Goal: Transaction & Acquisition: Subscribe to service/newsletter

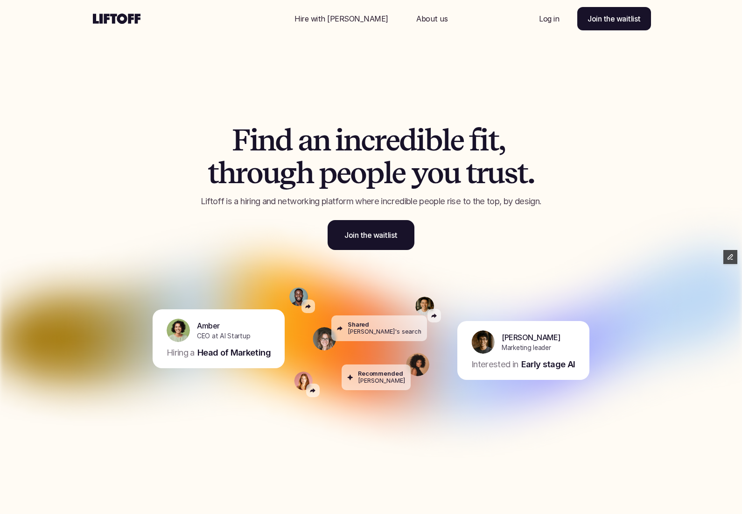
click at [348, 21] on p "Hire with [PERSON_NAME]" at bounding box center [342, 18] width 94 height 11
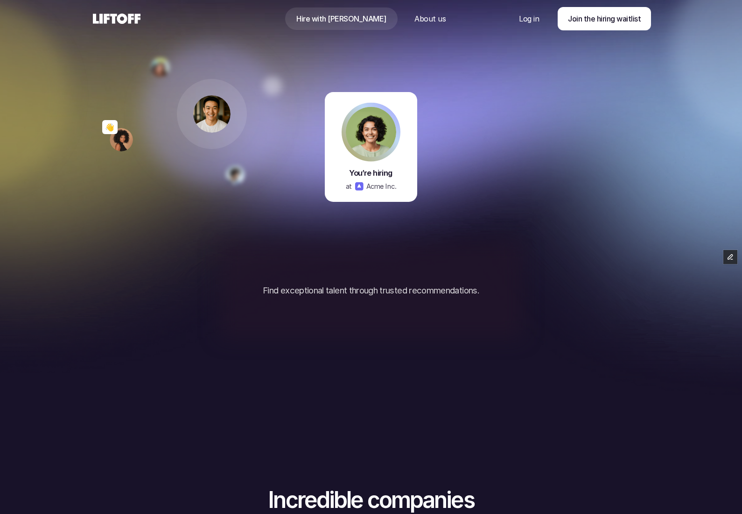
scroll to position [80, 0]
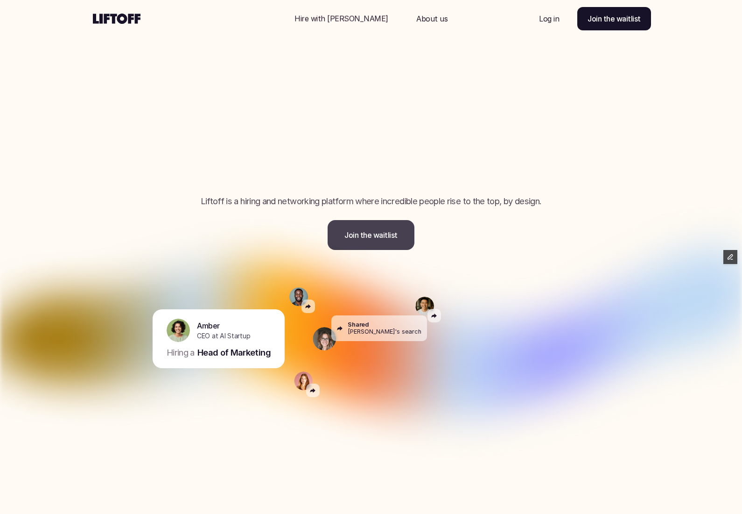
click at [379, 232] on p "Join the waitlist" at bounding box center [371, 234] width 53 height 11
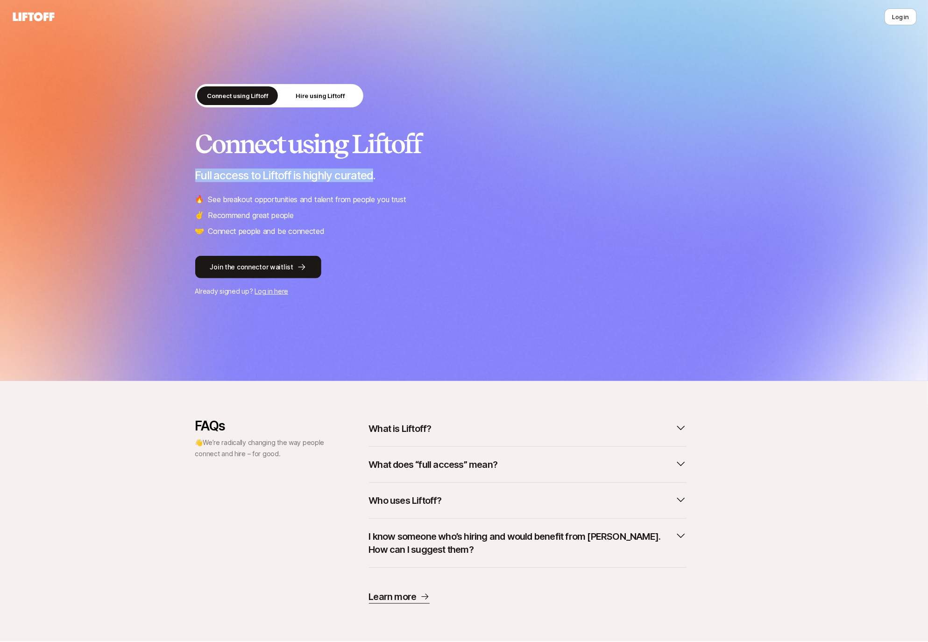
drag, startPoint x: 185, startPoint y: 177, endPoint x: 372, endPoint y: 180, distance: 187.3
click at [372, 180] on div "Connect using Liftoff Hire using Liftoff Connect using Liftoff Full access to L…" at bounding box center [464, 190] width 928 height 381
click at [379, 182] on div "Connect using Liftoff Full access to Liftoff is highly curated. 🔥 See breakout …" at bounding box center [464, 183] width 538 height 107
drag, startPoint x: 367, startPoint y: 182, endPoint x: 183, endPoint y: 173, distance: 184.7
click at [182, 173] on div "Connect using Liftoff Hire using Liftoff Connect using Liftoff Full access to L…" at bounding box center [464, 190] width 928 height 381
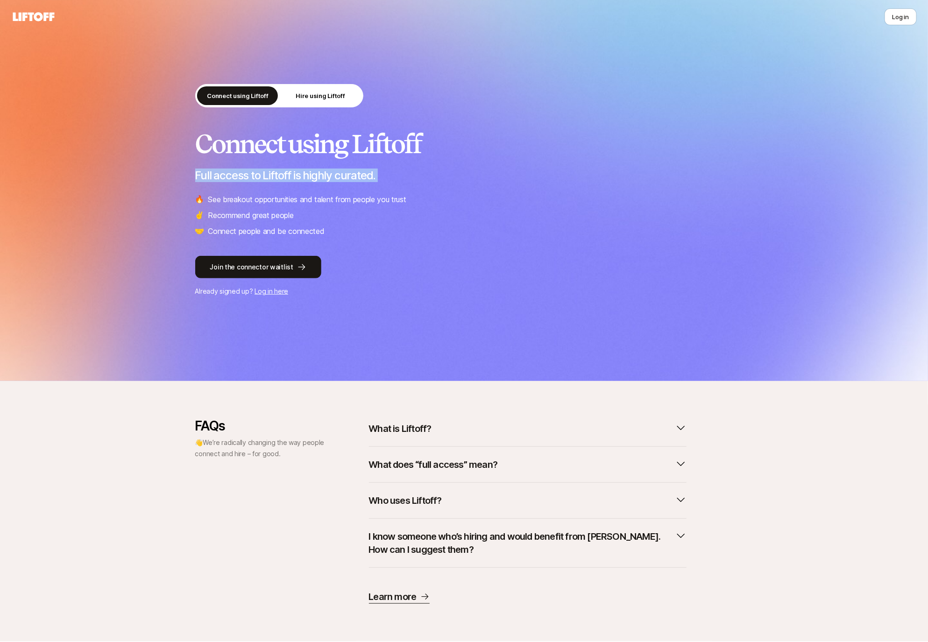
click at [197, 179] on p "Full access to Liftoff is highly curated." at bounding box center [464, 175] width 538 height 13
click at [261, 272] on button "Join the connector waitlist" at bounding box center [258, 267] width 126 height 22
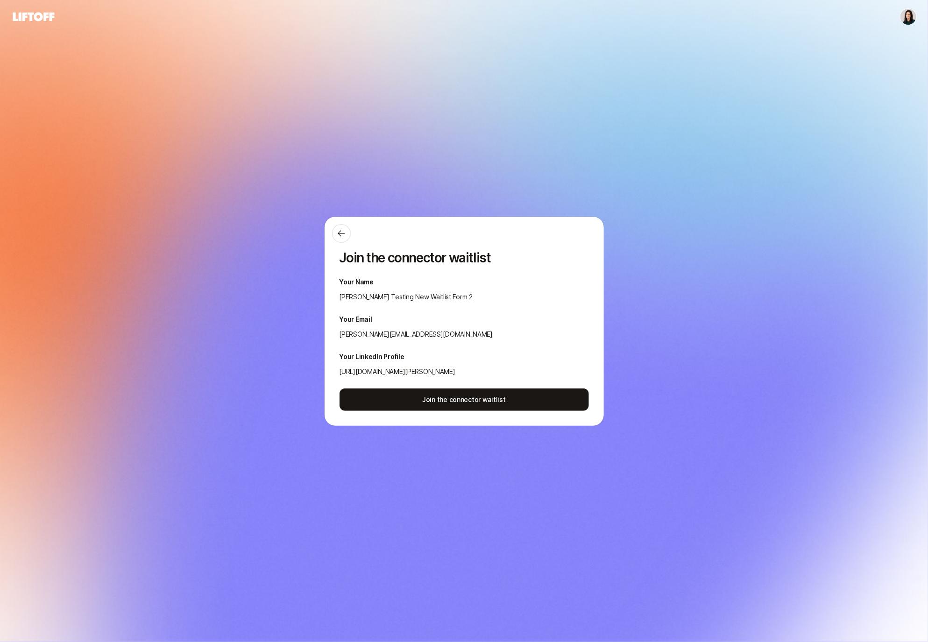
click at [30, 20] on icon at bounding box center [34, 16] width 42 height 9
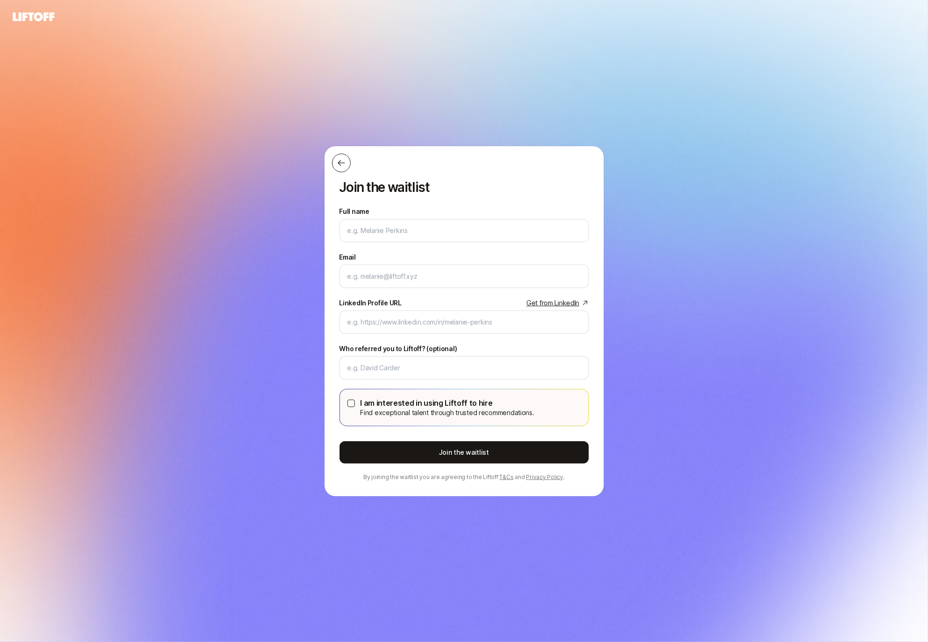
click at [336, 166] on button at bounding box center [341, 163] width 19 height 19
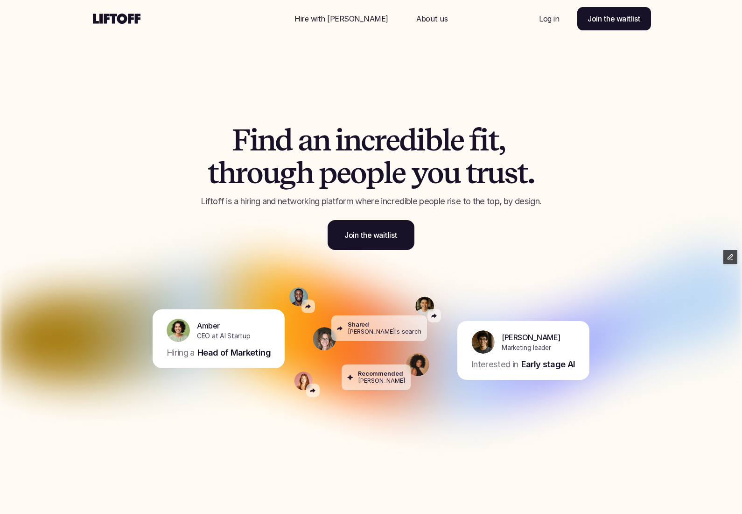
click at [355, 10] on div "Nav Link" at bounding box center [341, 18] width 116 height 22
